Goal: Task Accomplishment & Management: Manage account settings

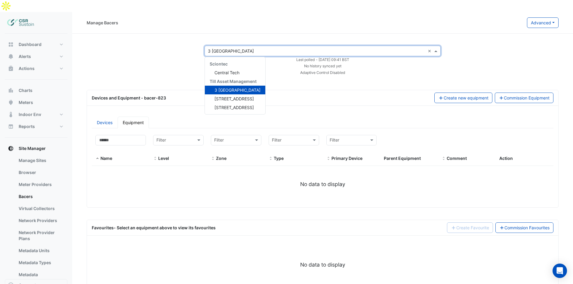
click at [226, 48] on input "text" at bounding box center [316, 51] width 217 height 6
click at [228, 94] on div "[STREET_ADDRESS]" at bounding box center [235, 98] width 60 height 9
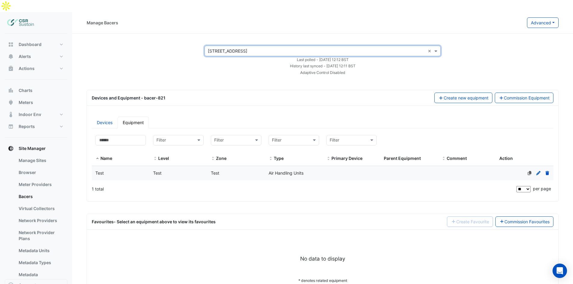
click at [258, 170] on div "Test" at bounding box center [236, 173] width 58 height 7
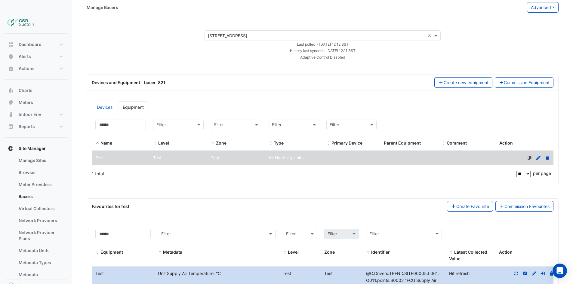
scroll to position [30, 0]
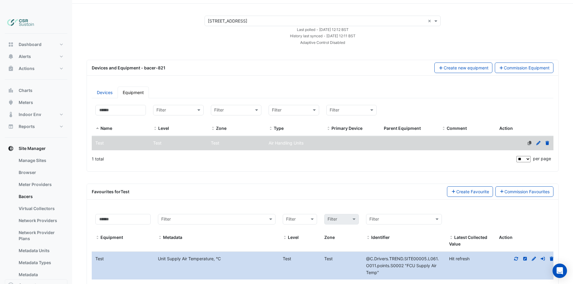
click at [516, 257] on icon at bounding box center [516, 259] width 4 height 4
click at [31, 146] on span "Site Manager" at bounding box center [32, 149] width 27 height 6
drag, startPoint x: 33, startPoint y: 177, endPoint x: 33, endPoint y: 181, distance: 3.9
click at [33, 181] on ul "Manage Sites Browser Meter Providers Bacers Virtual Collectors Network Provider…" at bounding box center [36, 234] width 63 height 159
click at [33, 191] on link "Bacers" at bounding box center [41, 197] width 54 height 12
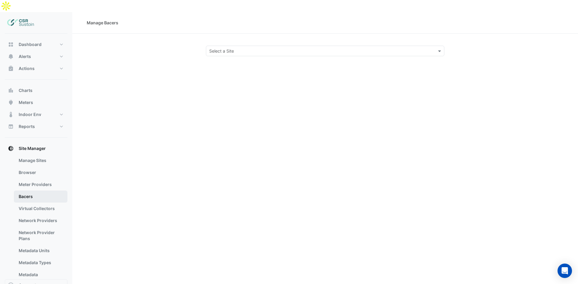
click at [37, 191] on link "Bacers" at bounding box center [41, 197] width 54 height 12
click at [270, 48] on input "text" at bounding box center [319, 51] width 220 height 6
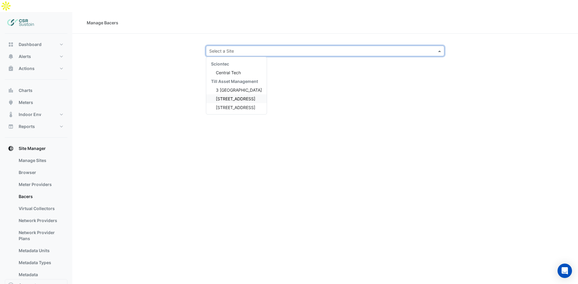
click at [230, 96] on span "[STREET_ADDRESS]" at bounding box center [235, 98] width 39 height 5
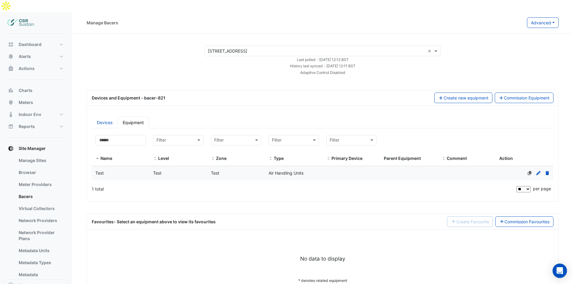
click at [256, 170] on div "Test" at bounding box center [236, 173] width 58 height 7
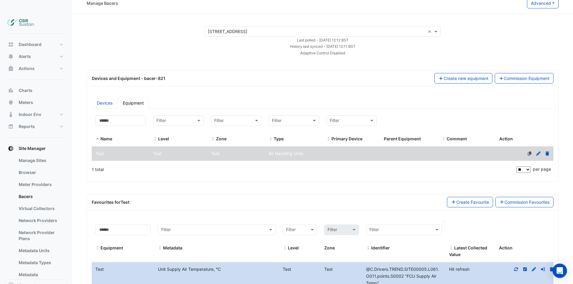
scroll to position [30, 0]
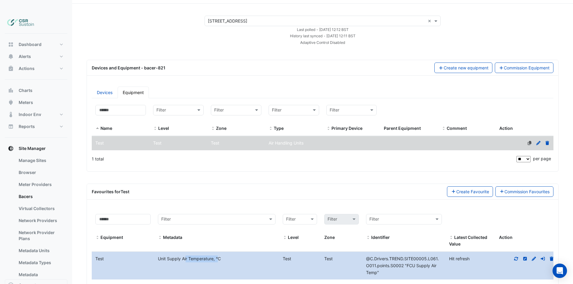
drag, startPoint x: 167, startPoint y: 250, endPoint x: 202, endPoint y: 248, distance: 34.7
click at [202, 256] on div "Unit Supply Air Temperature, °C" at bounding box center [216, 259] width 125 height 7
drag, startPoint x: 294, startPoint y: 249, endPoint x: 324, endPoint y: 243, distance: 30.0
click at [285, 256] on div "Test" at bounding box center [300, 259] width 42 height 7
drag, startPoint x: 334, startPoint y: 244, endPoint x: 357, endPoint y: 249, distance: 23.1
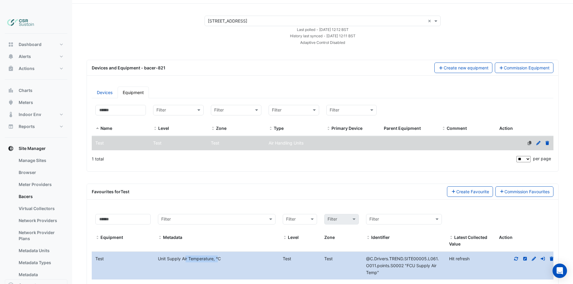
click at [324, 256] on div "Test" at bounding box center [342, 259] width 42 height 7
click at [518, 257] on icon at bounding box center [515, 259] width 5 height 4
click at [510, 257] on icon at bounding box center [511, 259] width 5 height 4
drag, startPoint x: 446, startPoint y: 247, endPoint x: 457, endPoint y: 246, distance: 10.8
click at [457, 256] on span "23.1 °C" at bounding box center [453, 258] width 14 height 5
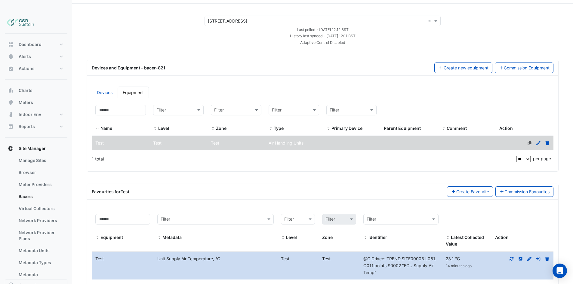
click at [219, 264] on datatable-body-cell "Metadata Unit Supply Air Temperature, °C" at bounding box center [216, 266] width 124 height 28
drag, startPoint x: 457, startPoint y: 246, endPoint x: 447, endPoint y: 246, distance: 10.2
click at [447, 256] on span "23.1 °C" at bounding box center [453, 258] width 14 height 5
click at [464, 63] on button "Create new equipment" at bounding box center [463, 68] width 58 height 11
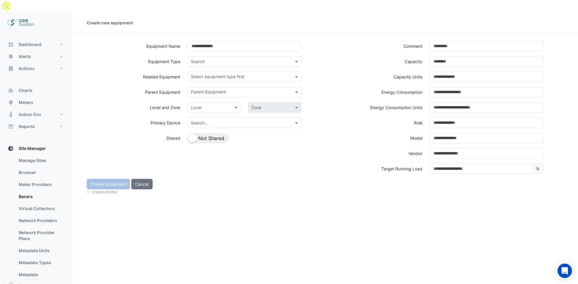
click at [200, 102] on div "Level" at bounding box center [213, 107] width 53 height 11
click at [205, 90] on input "text" at bounding box center [241, 93] width 100 height 6
click at [213, 90] on input "text" at bounding box center [241, 93] width 100 height 6
click at [209, 122] on input "text" at bounding box center [238, 125] width 95 height 6
click at [219, 122] on input "text" at bounding box center [238, 125] width 95 height 6
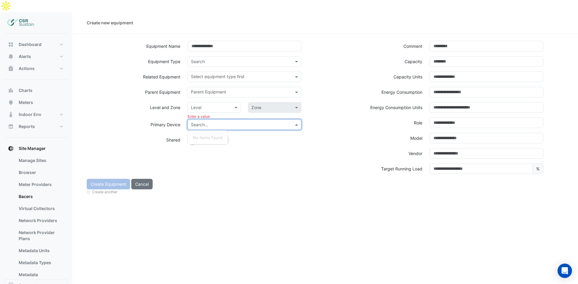
click at [218, 122] on input "text" at bounding box center [238, 125] width 95 height 6
click at [221, 122] on input "text" at bounding box center [238, 125] width 95 height 6
click at [365, 41] on div "Comment" at bounding box center [375, 46] width 101 height 11
click at [146, 179] on button "Cancel" at bounding box center [141, 184] width 21 height 11
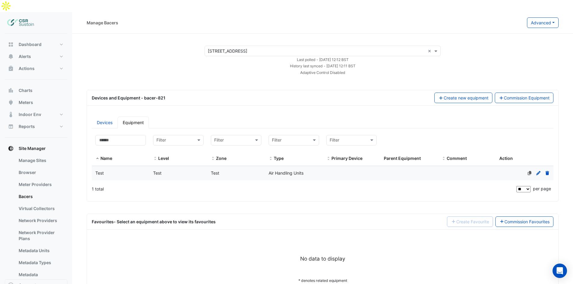
click at [251, 48] on input "text" at bounding box center [316, 51] width 217 height 6
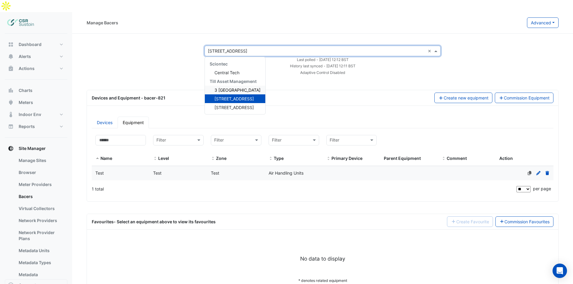
drag, startPoint x: 236, startPoint y: 70, endPoint x: 233, endPoint y: 80, distance: 10.1
click at [233, 80] on div "Sciontec Central Tech Till Asset Management 3 St. Paul's Place 5 Exchange Quay …" at bounding box center [235, 86] width 60 height 52
click at [233, 88] on span "3 [GEOGRAPHIC_DATA]" at bounding box center [237, 90] width 46 height 5
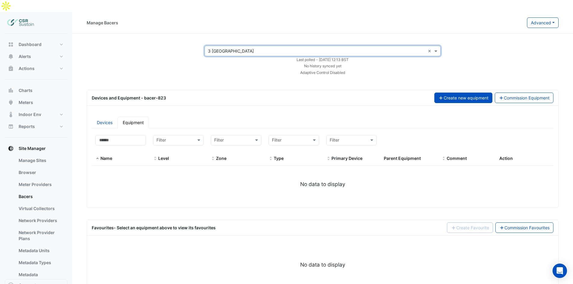
click at [458, 93] on button "Create new equipment" at bounding box center [463, 98] width 58 height 11
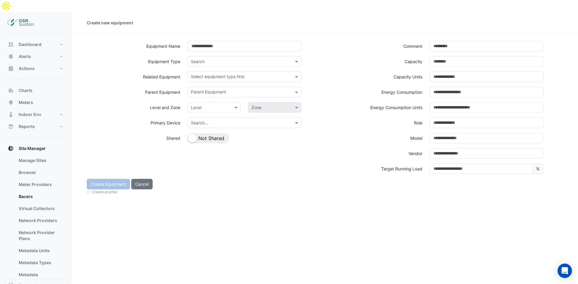
click at [203, 120] on input "text" at bounding box center [238, 123] width 95 height 6
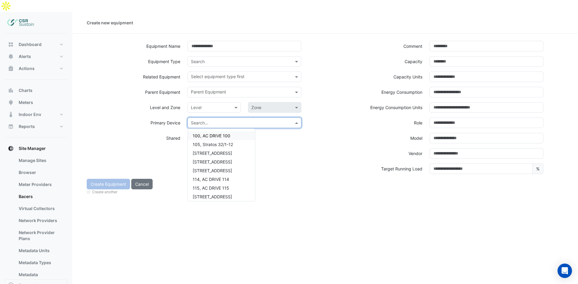
click at [375, 167] on form "Equipment Name Equipment Type Search Related Equipment Select equipment type fi…" at bounding box center [325, 119] width 476 height 156
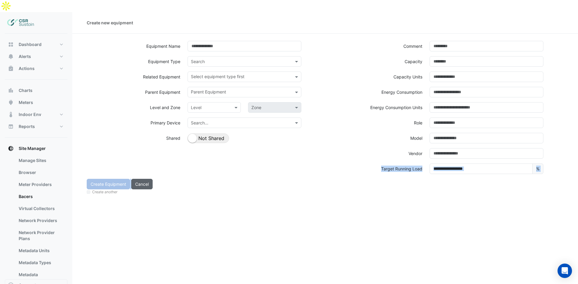
click at [145, 179] on button "Cancel" at bounding box center [141, 184] width 21 height 11
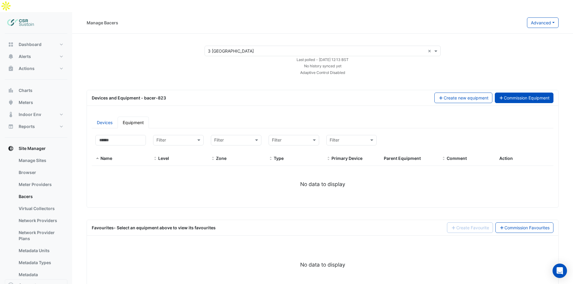
click at [517, 93] on button "Commission Equipment" at bounding box center [524, 98] width 59 height 11
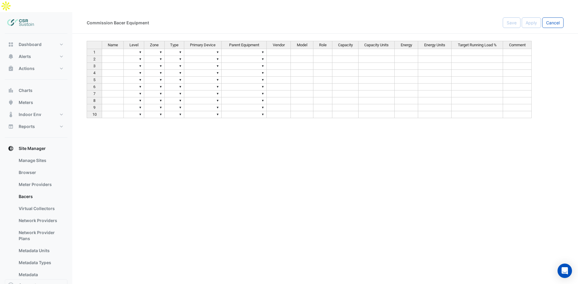
click at [112, 49] on td at bounding box center [113, 52] width 22 height 7
click at [139, 42] on div "Name Level Zone Type Primary Device Parent Equipment Vendor Model Role Capacity…" at bounding box center [325, 139] width 476 height 197
drag, startPoint x: 155, startPoint y: 41, endPoint x: 175, endPoint y: 43, distance: 19.7
click at [156, 49] on td "▼" at bounding box center [154, 52] width 20 height 7
type textarea "*********"
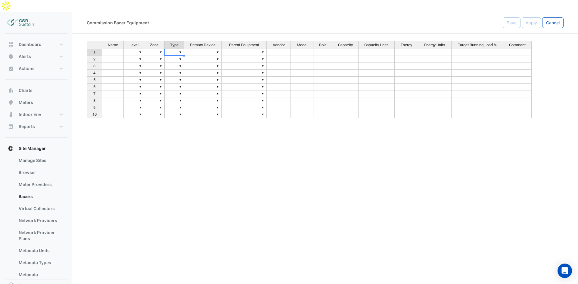
drag, startPoint x: 175, startPoint y: 39, endPoint x: 195, endPoint y: 39, distance: 20.5
click at [175, 49] on td "▼" at bounding box center [175, 52] width 20 height 7
click at [199, 49] on td "▼" at bounding box center [202, 52] width 37 height 7
drag, startPoint x: 241, startPoint y: 39, endPoint x: 313, endPoint y: 35, distance: 72.6
click at [243, 49] on td "▼" at bounding box center [243, 52] width 45 height 7
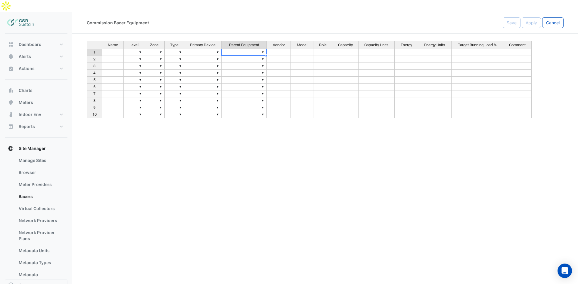
click at [285, 49] on td at bounding box center [279, 52] width 24 height 7
click at [547, 20] on span "Cancel" at bounding box center [553, 22] width 14 height 5
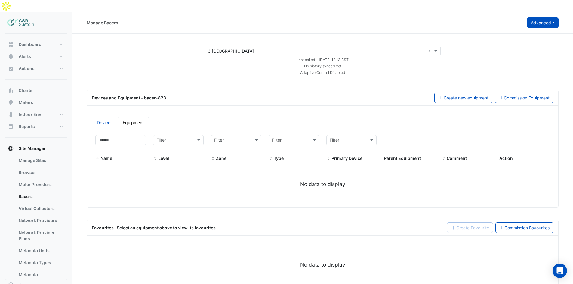
click at [542, 17] on button "Advanced" at bounding box center [543, 22] width 32 height 11
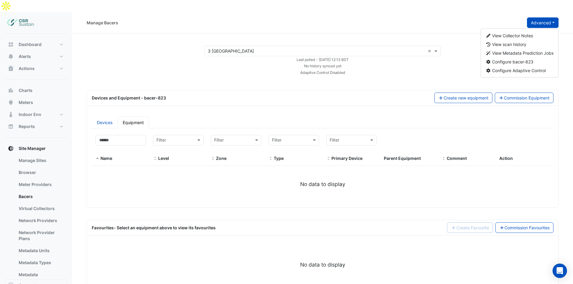
click at [457, 58] on div "Select a Site × [STREET_ADDRESS] × Last polled - [DATE] 12:13 BST No history sy…" at bounding box center [322, 61] width 486 height 30
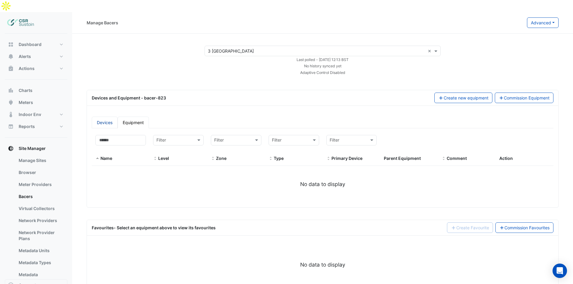
click at [100, 117] on link "Devices" at bounding box center [105, 123] width 26 height 12
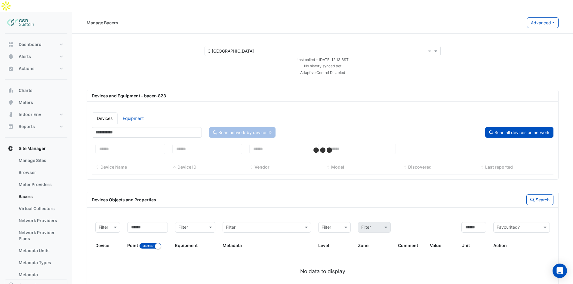
click at [168, 108] on div "Devices Equipment Scan network by device ID Scan all devices on network Filter …" at bounding box center [322, 144] width 471 height 72
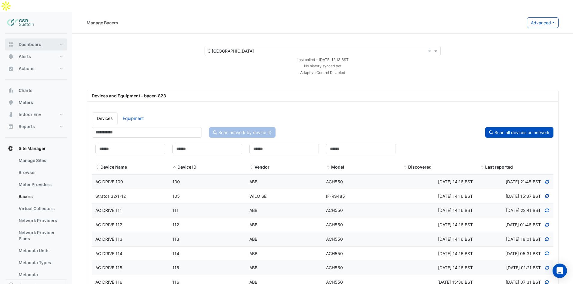
click at [42, 39] on button "Dashboard" at bounding box center [36, 45] width 63 height 12
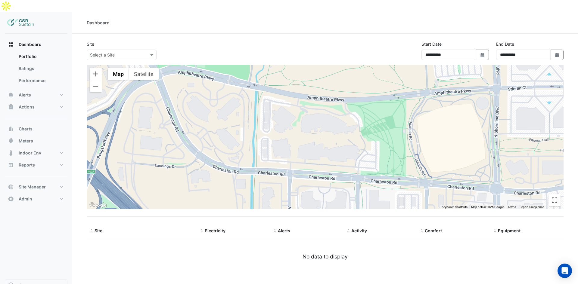
click at [187, 34] on section "**********" at bounding box center [324, 155] width 505 height 242
click at [94, 20] on div "Dashboard" at bounding box center [98, 23] width 23 height 6
click at [41, 42] on span "Dashboard" at bounding box center [30, 45] width 23 height 6
click at [33, 17] on img at bounding box center [20, 23] width 27 height 12
click at [29, 17] on img at bounding box center [20, 23] width 27 height 12
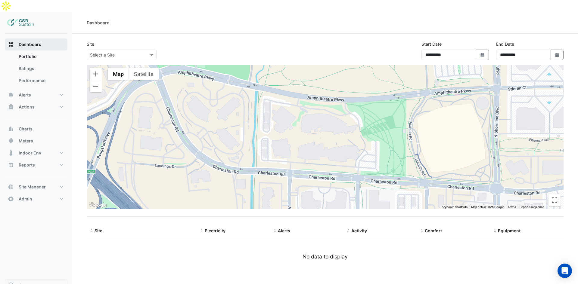
click at [22, 42] on span "Dashboard" at bounding box center [30, 45] width 23 height 6
click at [29, 51] on link "Portfolio" at bounding box center [41, 57] width 54 height 12
click at [29, 63] on link "Ratings" at bounding box center [41, 69] width 54 height 12
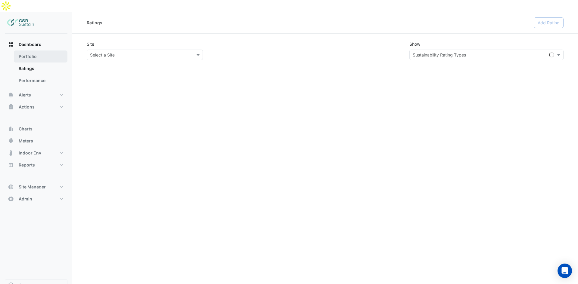
click at [28, 51] on link "Portfolio" at bounding box center [41, 57] width 54 height 12
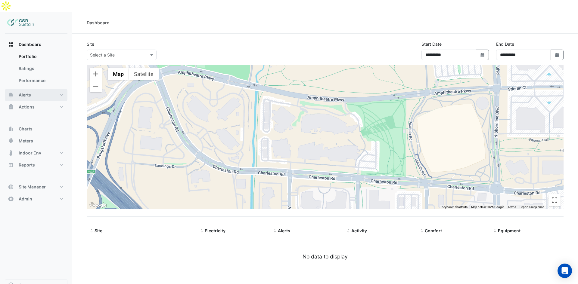
click at [39, 89] on button "Alerts" at bounding box center [36, 95] width 63 height 12
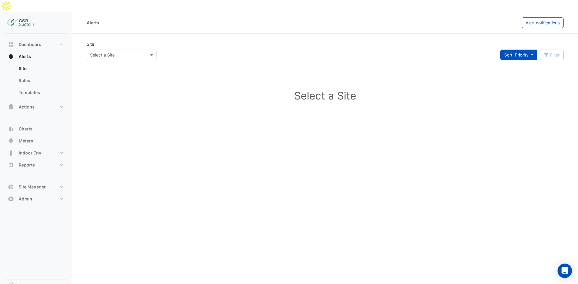
click at [532, 50] on button "Sort: Priority" at bounding box center [518, 55] width 37 height 11
